Goal: Task Accomplishment & Management: Complete application form

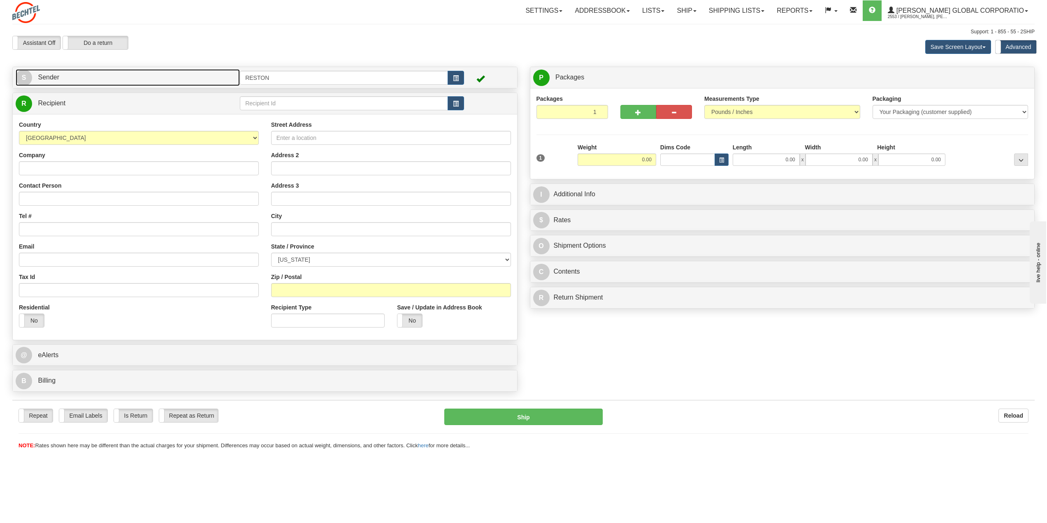
click at [150, 81] on link "S Sender" at bounding box center [128, 77] width 224 height 17
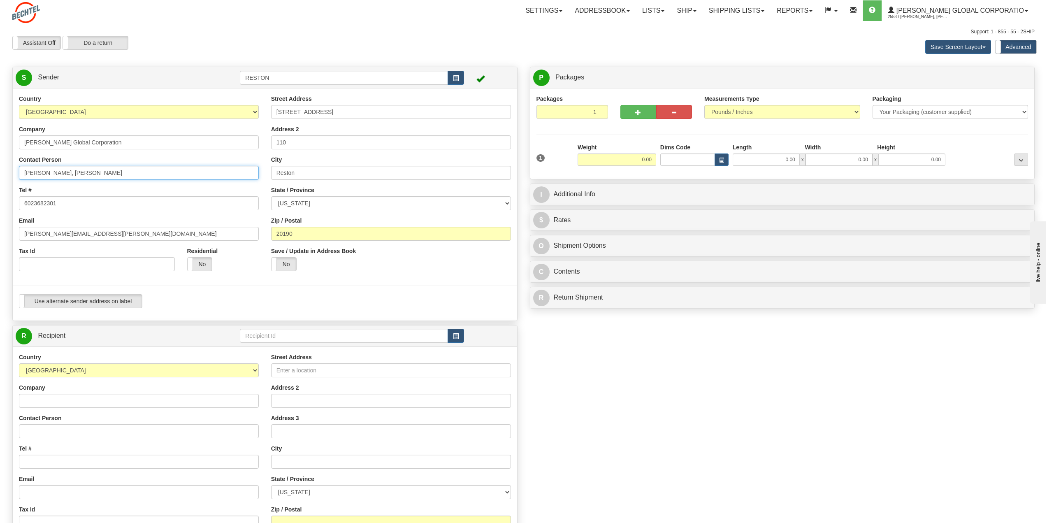
drag, startPoint x: 45, startPoint y: 173, endPoint x: 1, endPoint y: 173, distance: 44.5
click at [1, 173] on div "Toggle navigation Settings Shipping Preferences Fields Preferences New" at bounding box center [523, 341] width 1047 height 682
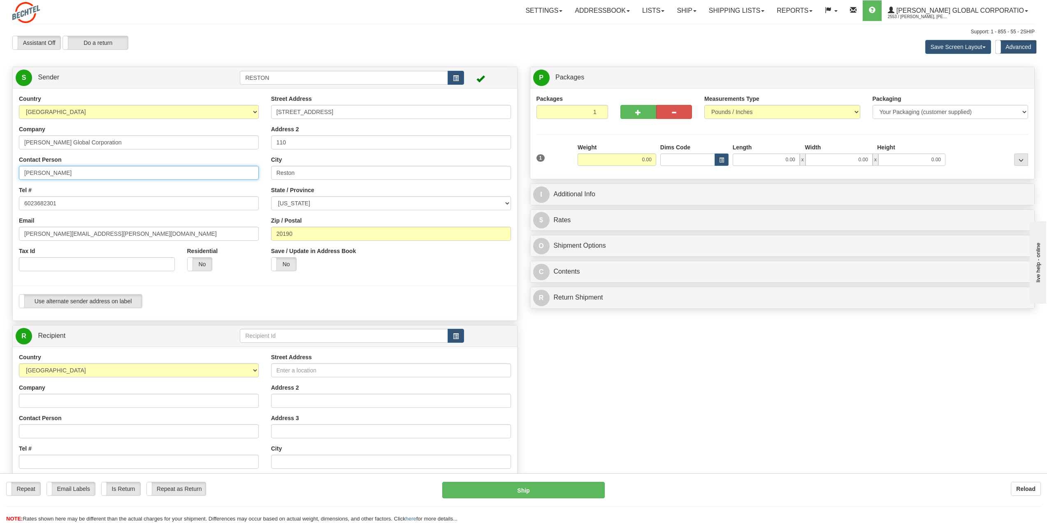
type input "[PERSON_NAME]"
drag, startPoint x: 66, startPoint y: 203, endPoint x: -1, endPoint y: 206, distance: 66.8
click at [0, 206] on html "Training Course Close Toggle navigation Settings Shipping Preferences New Sende…" at bounding box center [523, 261] width 1047 height 523
click at [47, 199] on input "Tel #" at bounding box center [139, 203] width 240 height 14
type input "[PHONE_NUMBER]"
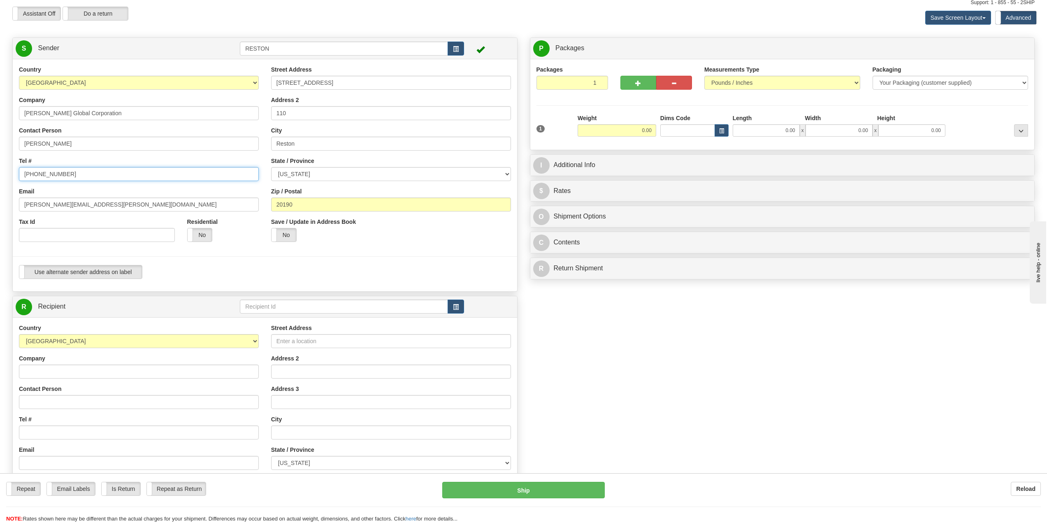
scroll to position [123, 0]
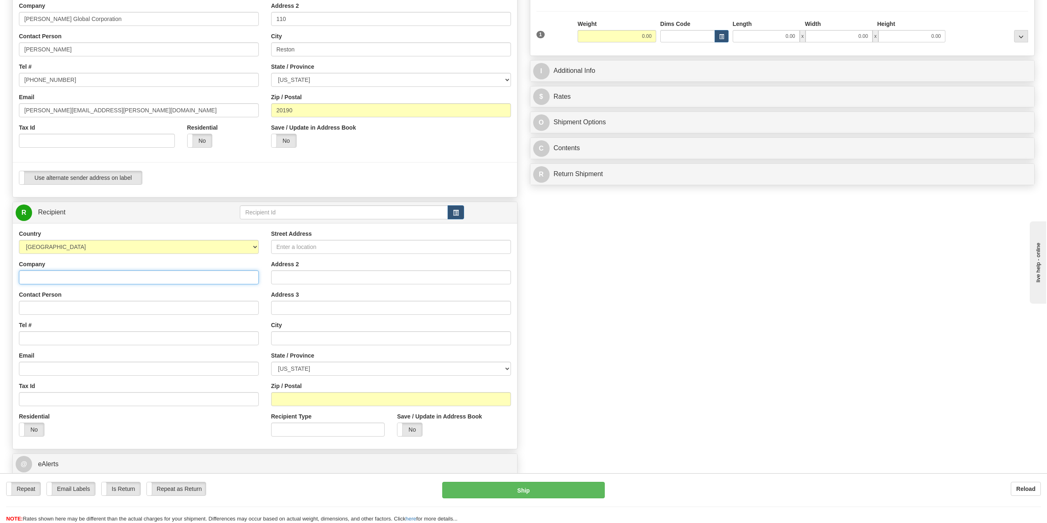
click at [112, 279] on input "Company" at bounding box center [139, 277] width 240 height 14
type input "[PERSON_NAME] Global Corporation"
click at [95, 306] on input "Contact Person" at bounding box center [139, 308] width 240 height 14
click at [44, 307] on input "Contact Person" at bounding box center [139, 308] width 240 height 14
type input "[PERSON_NAME].[PERSON_NAME]"
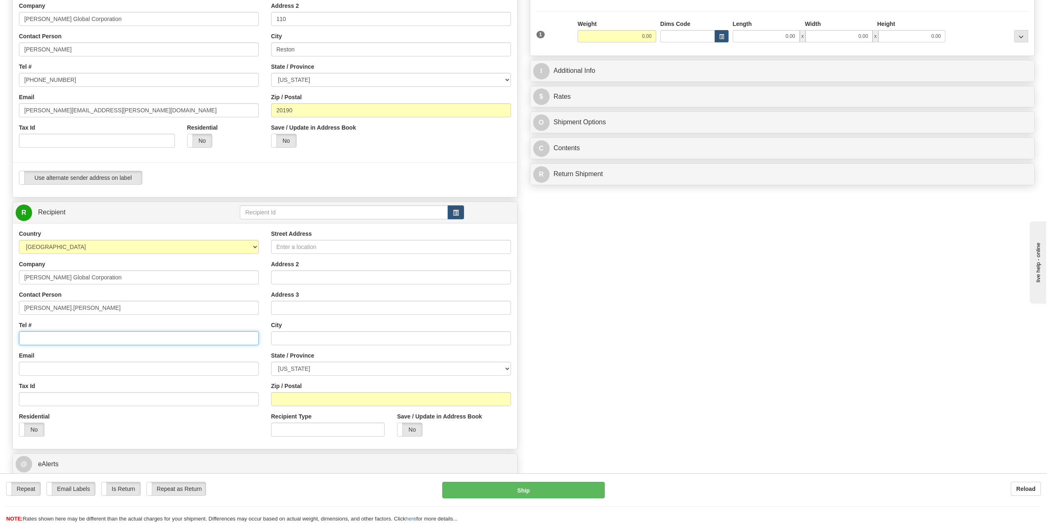
click at [44, 342] on input "Tel #" at bounding box center [139, 338] width 240 height 14
paste input "[PHONE_NUMBER]"
type input "[PHONE_NUMBER]"
click at [28, 368] on input "Email" at bounding box center [139, 369] width 240 height 14
paste input "[EMAIL_ADDRESS][PERSON_NAME][DOMAIN_NAME]"
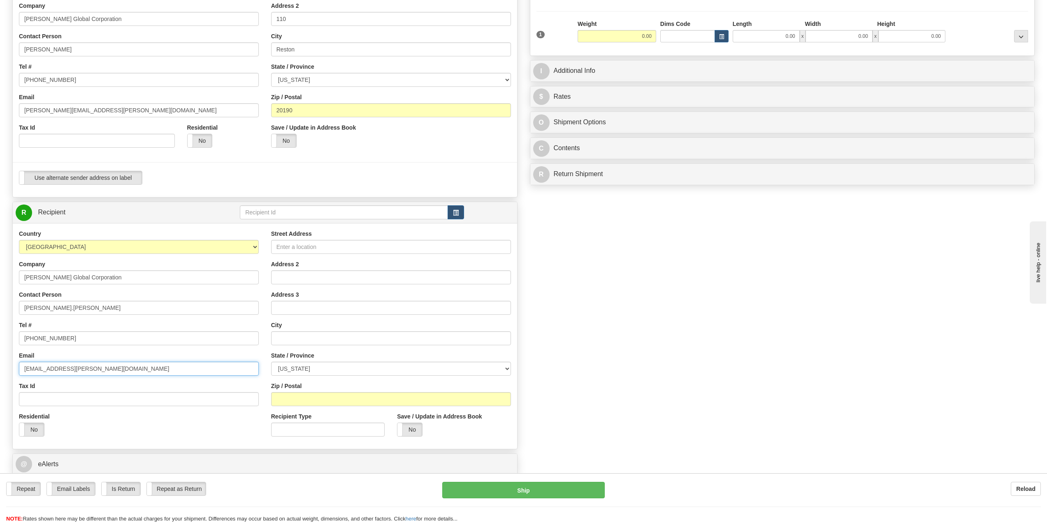
type input "[EMAIL_ADDRESS][PERSON_NAME][DOMAIN_NAME]"
click at [314, 247] on input "Street Address" at bounding box center [391, 247] width 240 height 14
paste input "[STREET_ADDRESS]"
type input "[STREET_ADDRESS]"
click at [292, 336] on input "text" at bounding box center [391, 338] width 240 height 14
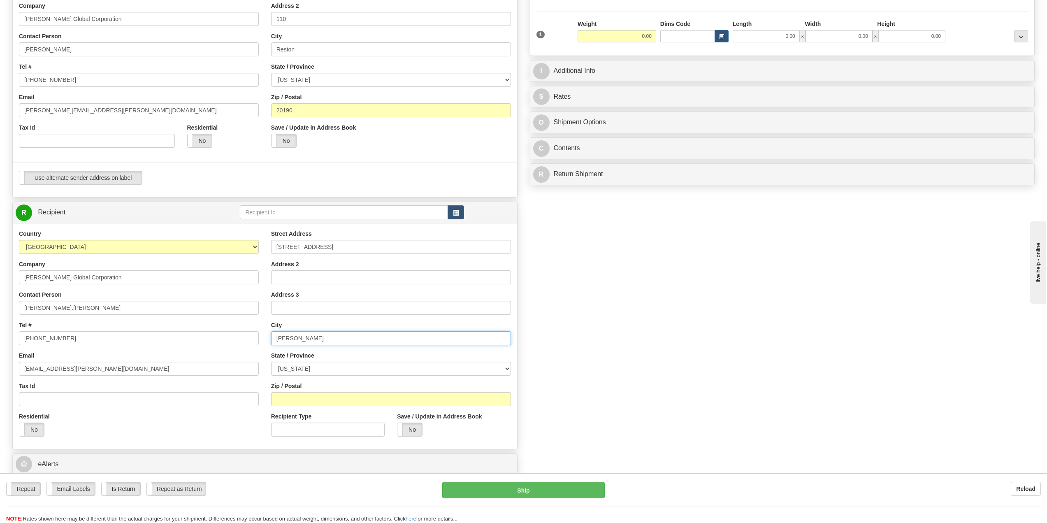
type input "[PERSON_NAME]"
click at [300, 368] on select "[US_STATE] [US_STATE] [US_STATE] [US_STATE] Armed Forces America Armed Forces E…" at bounding box center [391, 369] width 240 height 14
select select "WY"
click at [271, 362] on select "[US_STATE] [US_STATE] [US_STATE] [US_STATE] Armed Forces America Armed Forces E…" at bounding box center [391, 369] width 240 height 14
click at [296, 401] on input "Zip / Postal" at bounding box center [391, 399] width 240 height 14
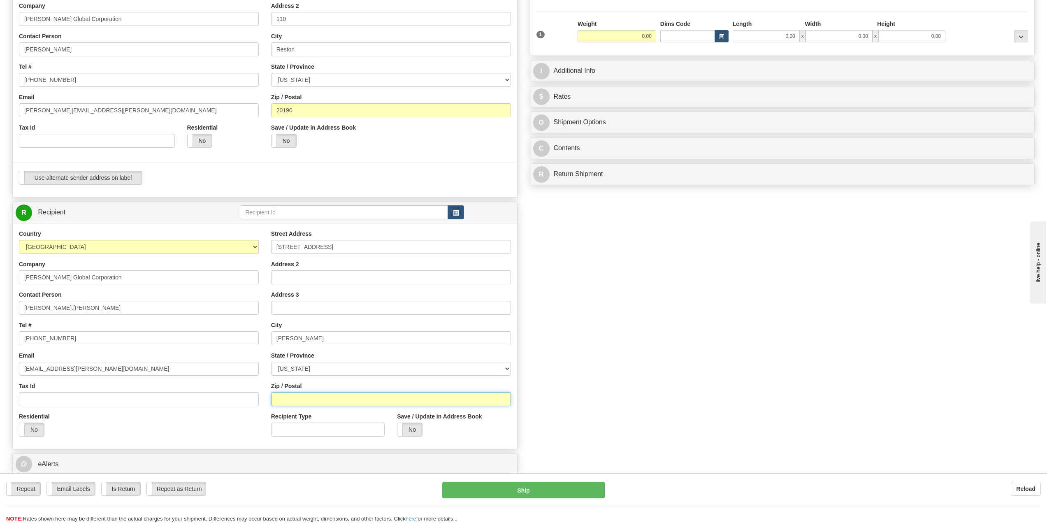
click at [285, 400] on input "Zip / Postal" at bounding box center [391, 399] width 240 height 14
paste input "83101"
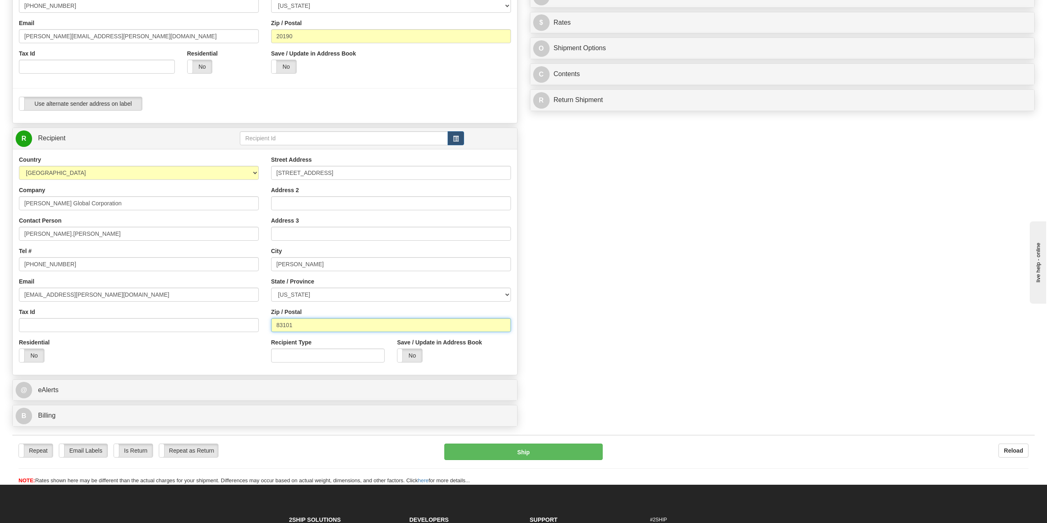
scroll to position [206, 0]
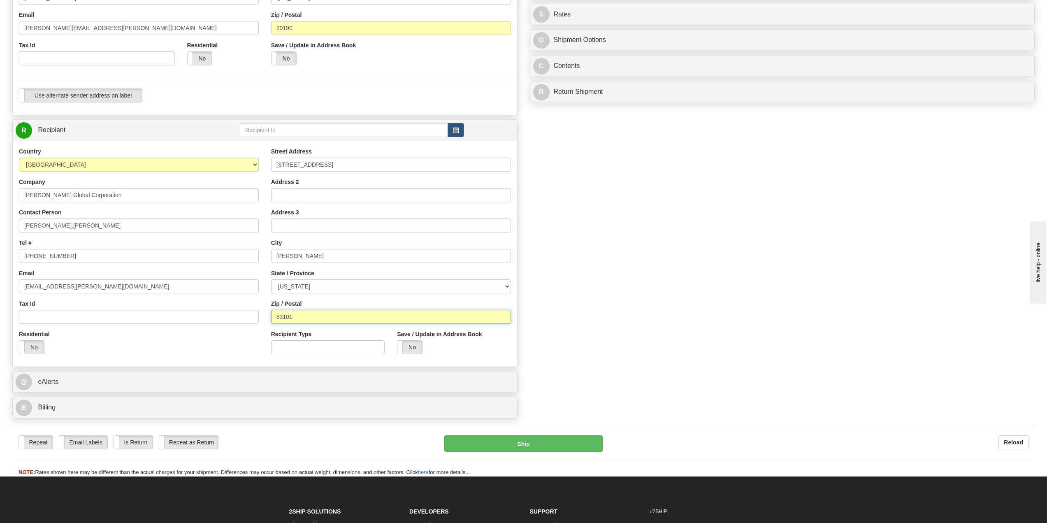
type input "83101"
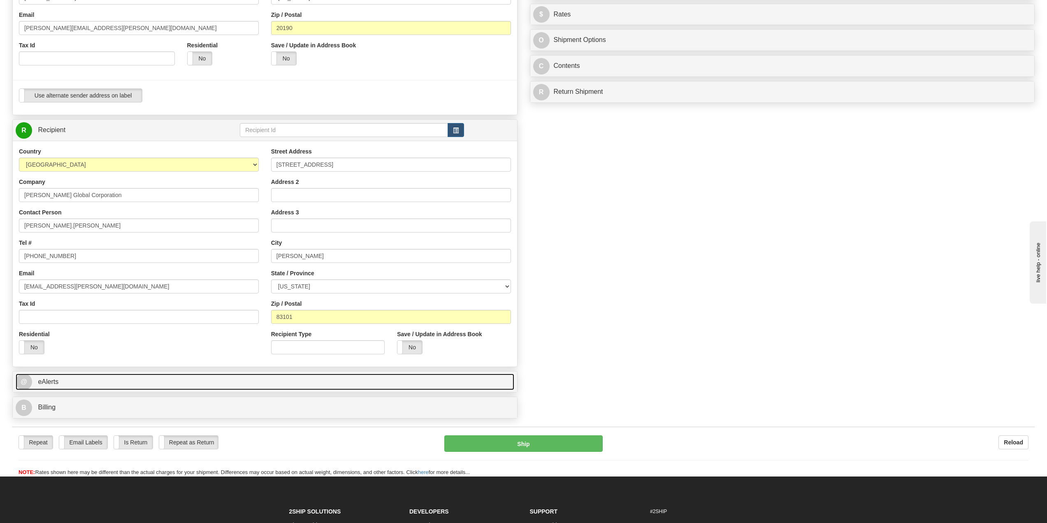
click at [57, 383] on span "eAlerts" at bounding box center [48, 381] width 21 height 7
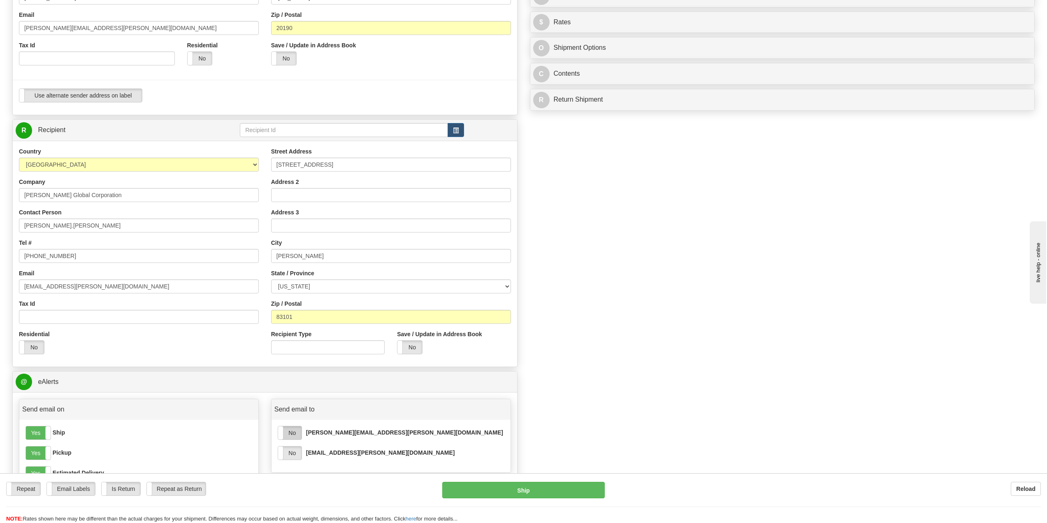
click at [296, 433] on label "No" at bounding box center [289, 432] width 23 height 13
drag, startPoint x: 296, startPoint y: 455, endPoint x: 312, endPoint y: 449, distance: 17.1
click at [296, 454] on label "No" at bounding box center [289, 453] width 23 height 13
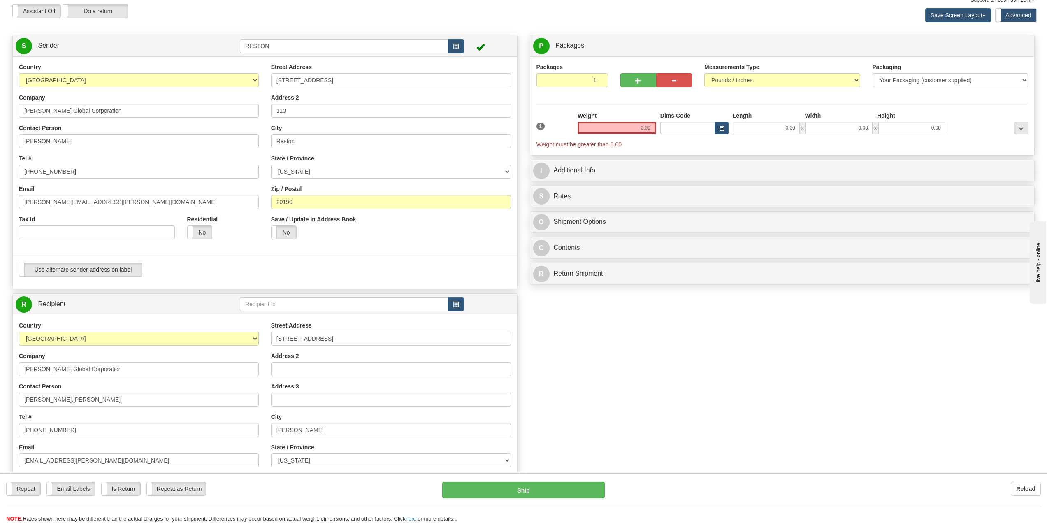
scroll to position [0, 0]
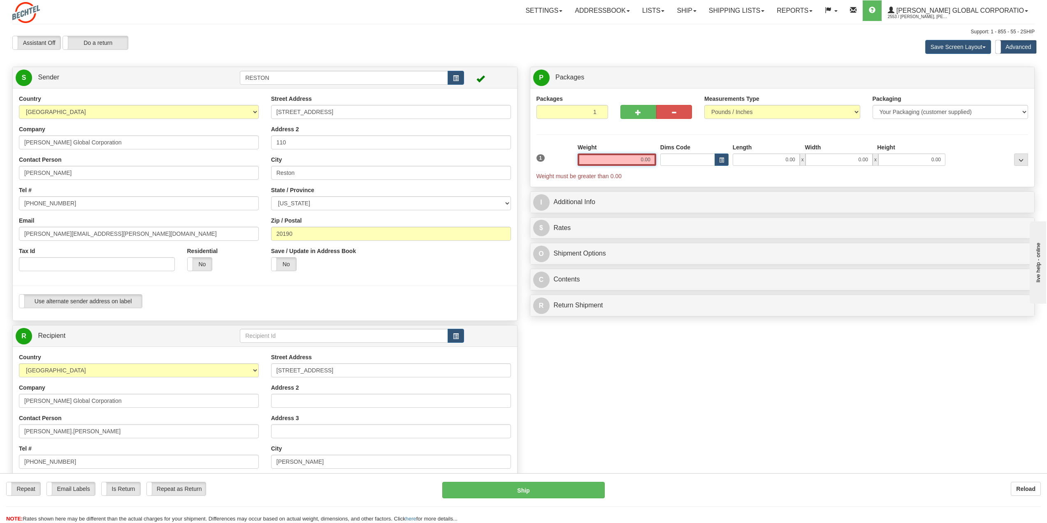
click at [631, 161] on input "0.00" at bounding box center [617, 160] width 79 height 12
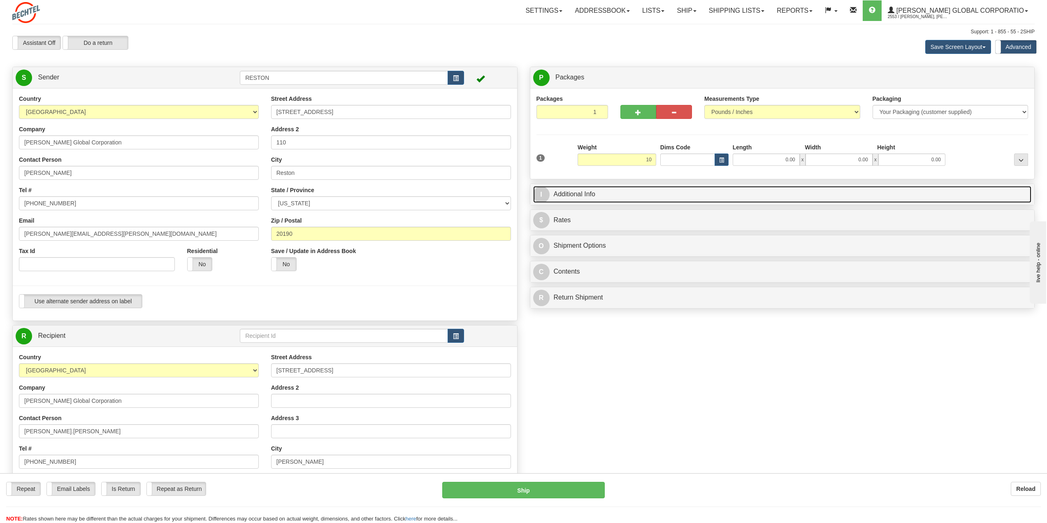
type input "10.00"
click at [575, 195] on link "I Additional Info" at bounding box center [782, 194] width 499 height 17
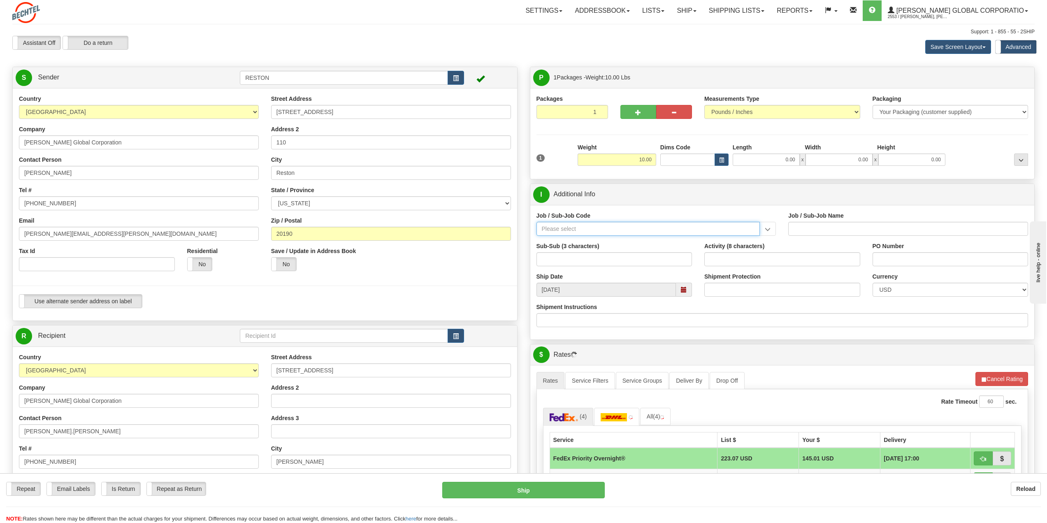
click at [581, 228] on input "Job / Sub-Job Code" at bounding box center [649, 229] width 224 height 14
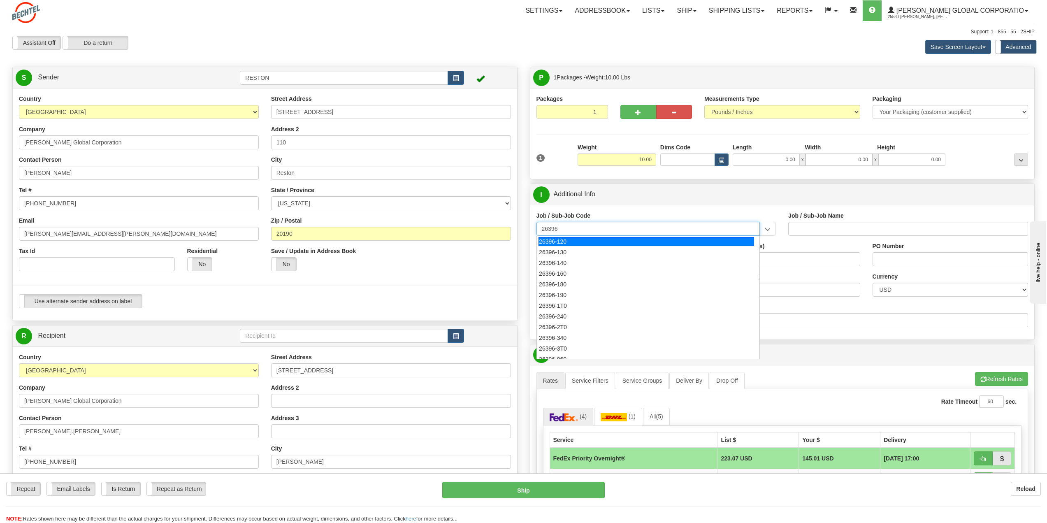
click at [556, 243] on div "26396-120" at bounding box center [647, 241] width 216 height 9
type input "26396-120"
type input "NATRIUM DEMONSTRATION - PROJECT MANAGEMENT AND AD"
type input "26396-120"
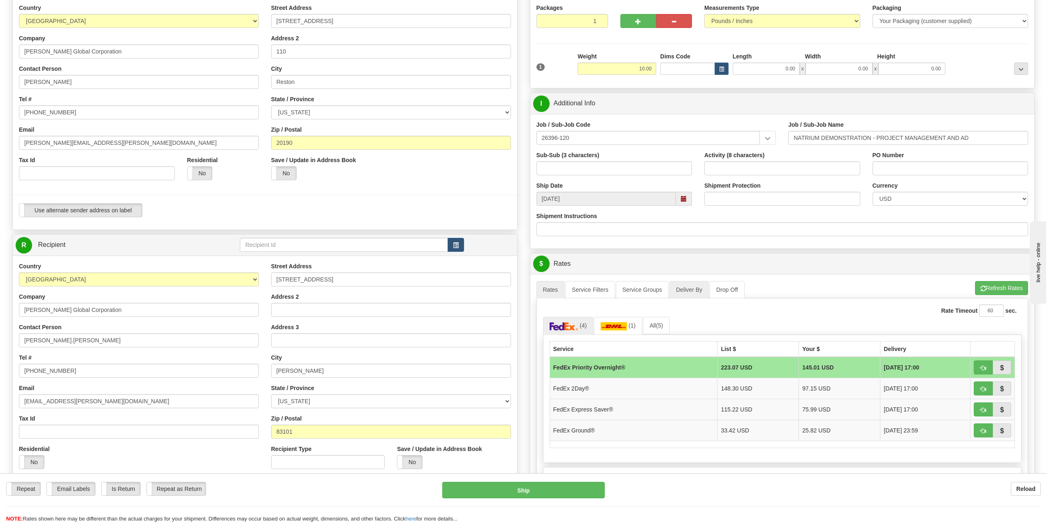
scroll to position [123, 0]
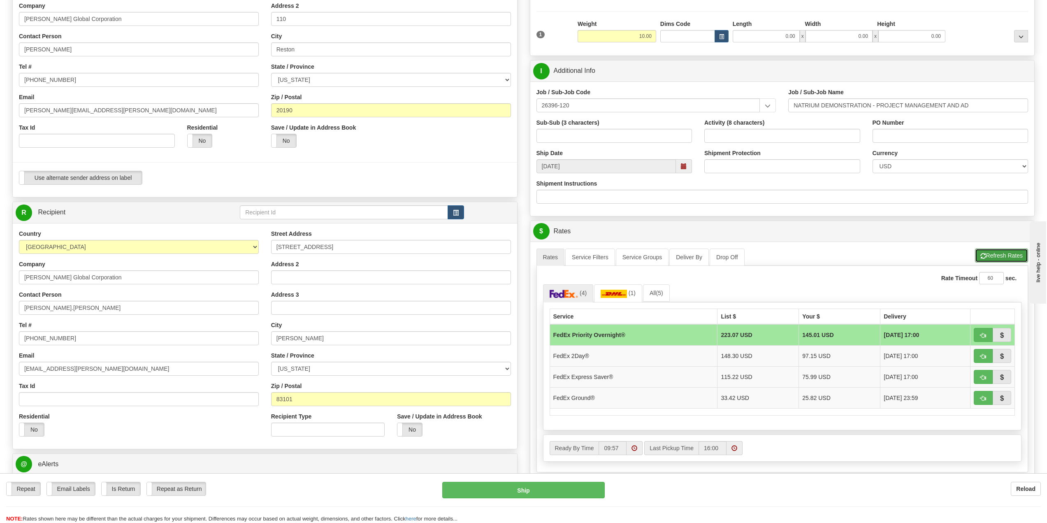
click at [986, 256] on button "Refresh Rates" at bounding box center [1001, 256] width 53 height 14
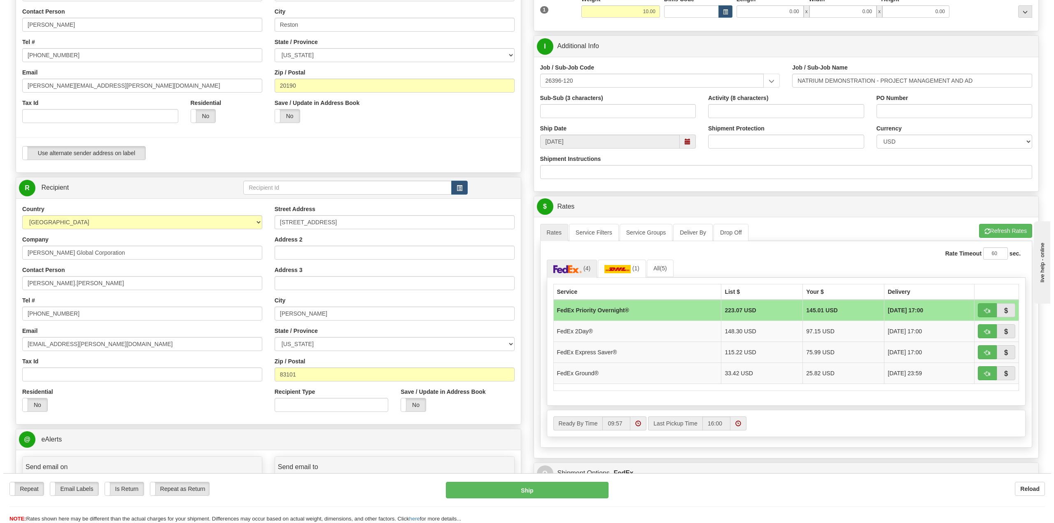
scroll to position [165, 0]
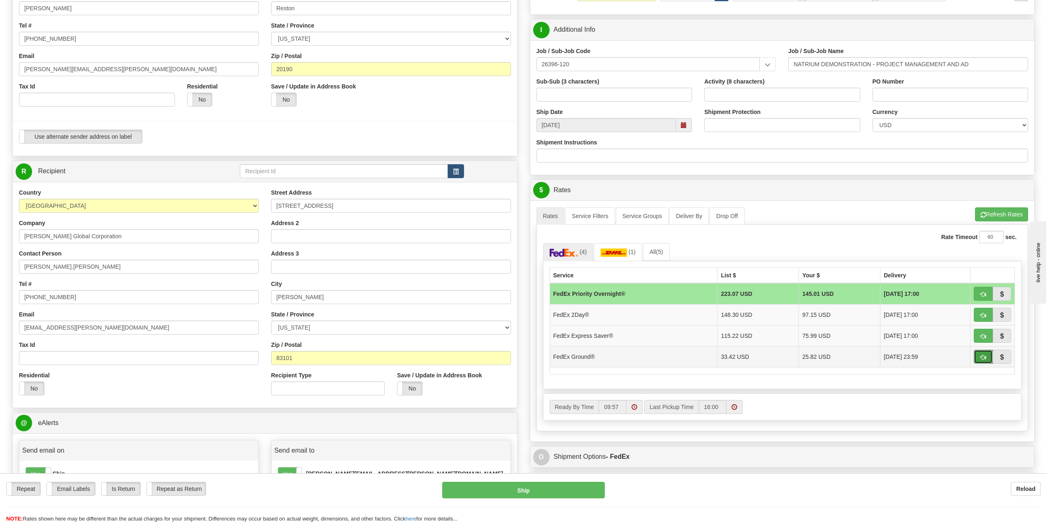
click at [982, 358] on span "button" at bounding box center [984, 357] width 6 height 5
type input "92"
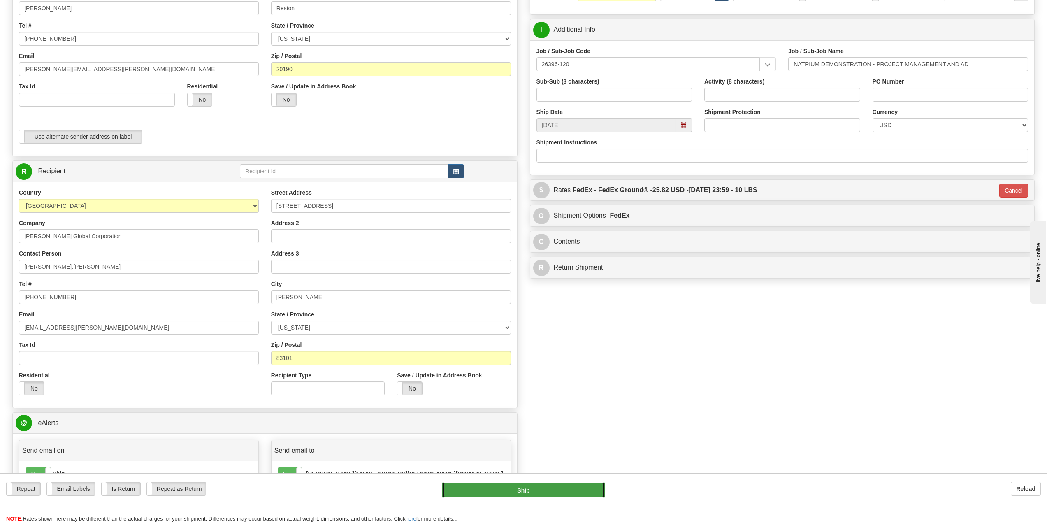
click at [536, 489] on button "Ship" at bounding box center [523, 490] width 162 height 16
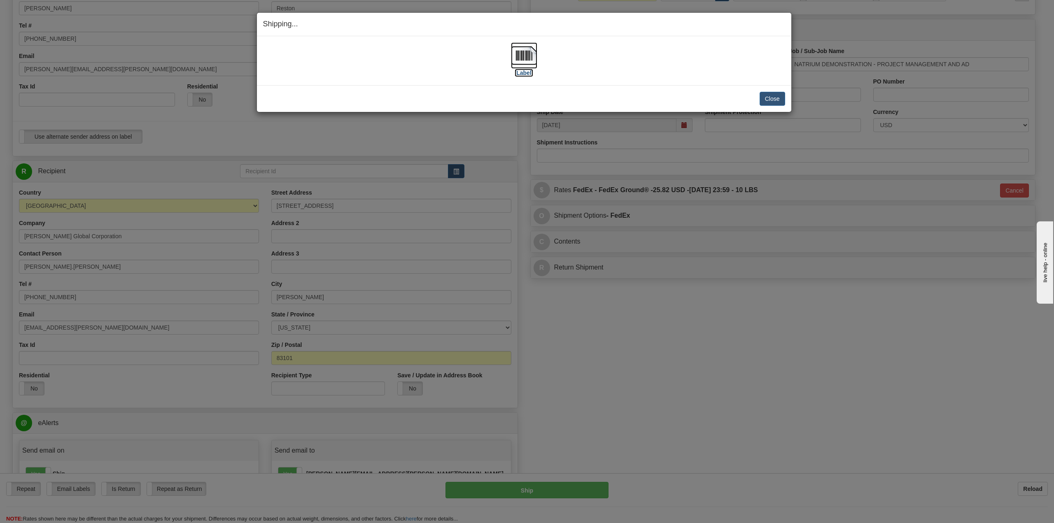
click at [526, 60] on img at bounding box center [524, 55] width 26 height 26
click at [782, 98] on button "Close" at bounding box center [772, 99] width 26 height 14
click at [776, 98] on button "Close" at bounding box center [772, 99] width 26 height 14
